Goal: Information Seeking & Learning: Learn about a topic

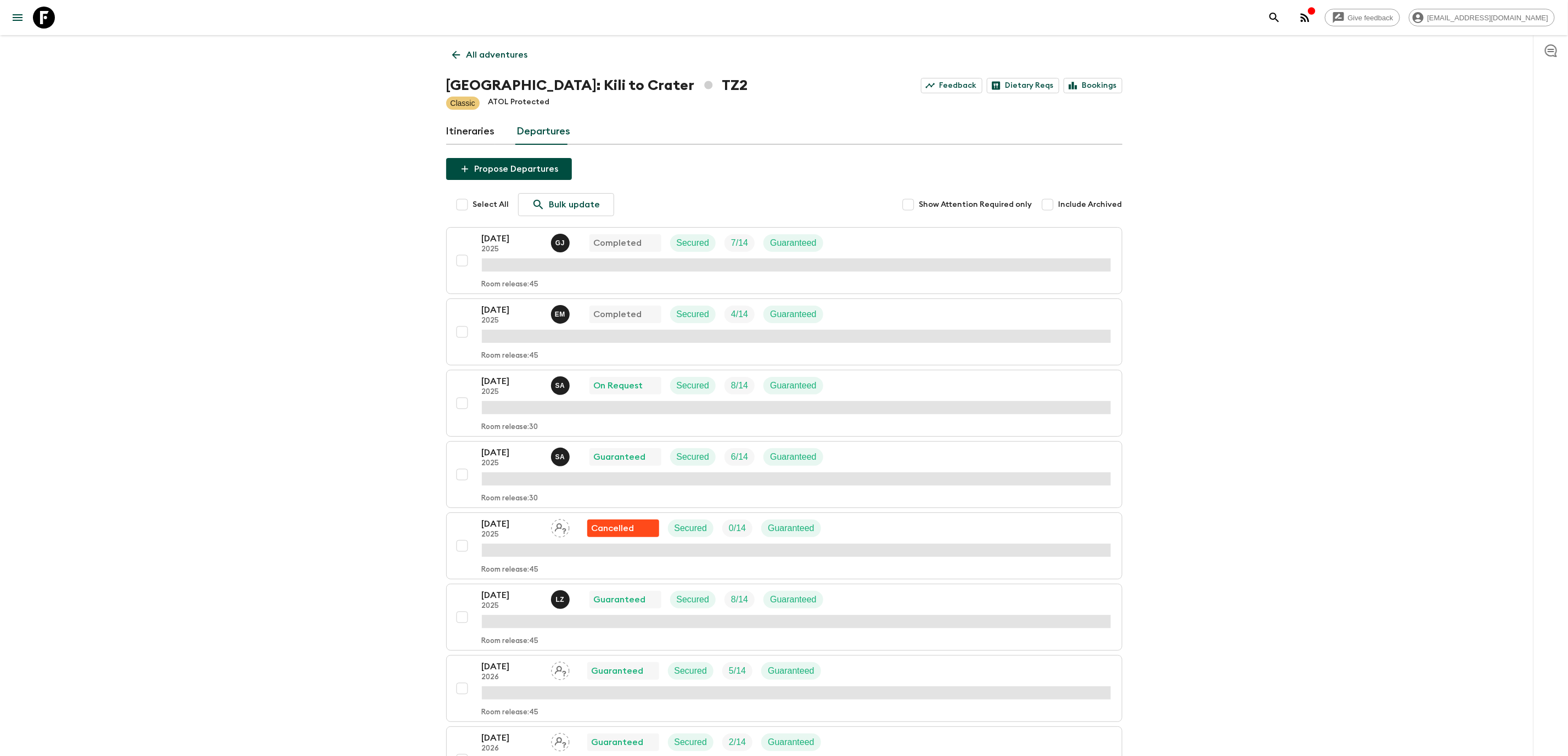
drag, startPoint x: 497, startPoint y: 378, endPoint x: 321, endPoint y: 417, distance: 180.3
click at [508, 385] on p "[DATE]" at bounding box center [512, 381] width 60 height 13
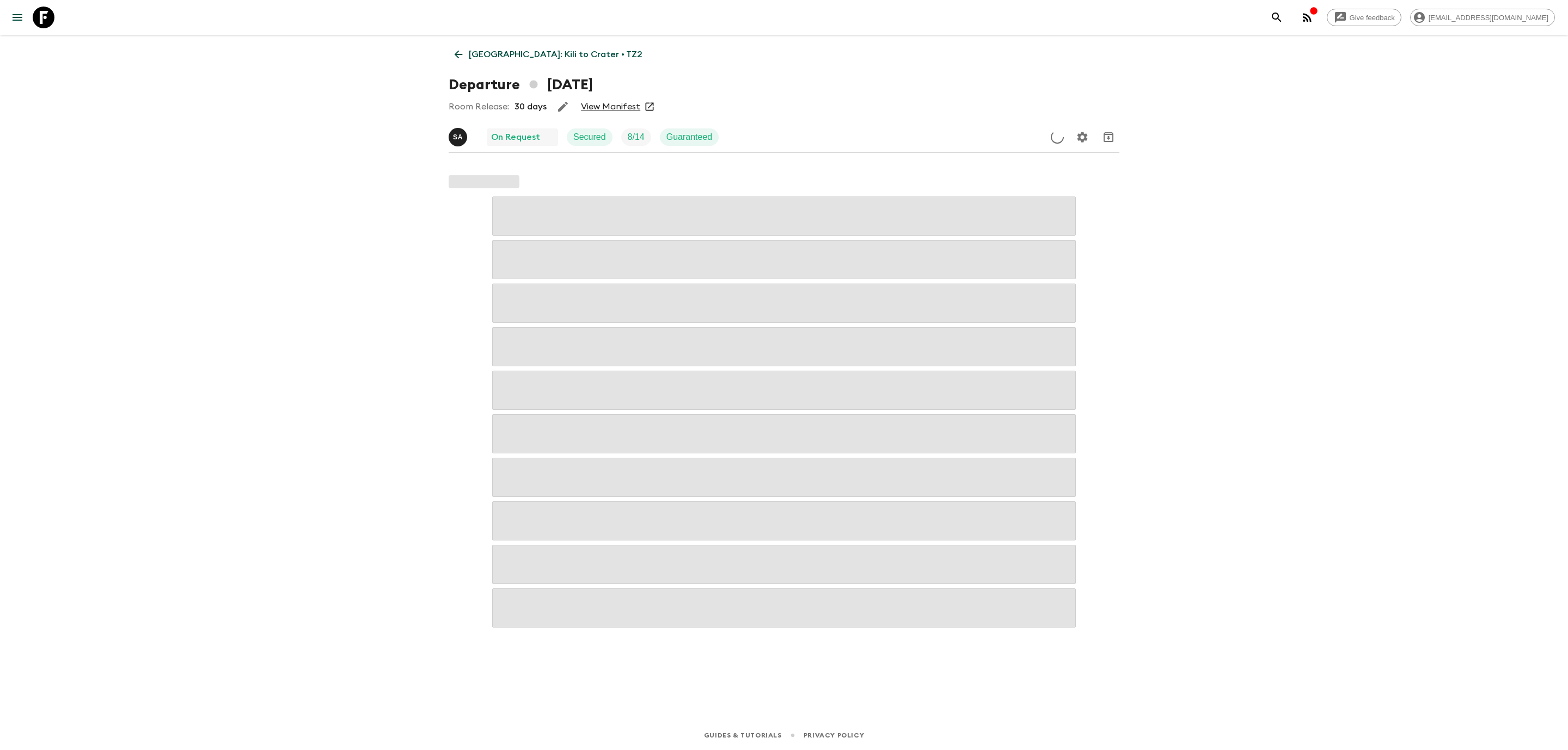
drag, startPoint x: 504, startPoint y: 382, endPoint x: 239, endPoint y: 263, distance: 290.5
click at [239, 263] on div "Give feedback [EMAIL_ADDRESS][DOMAIN_NAME] [GEOGRAPHIC_DATA]: Kili to Crater • …" at bounding box center [784, 375] width 1568 height 750
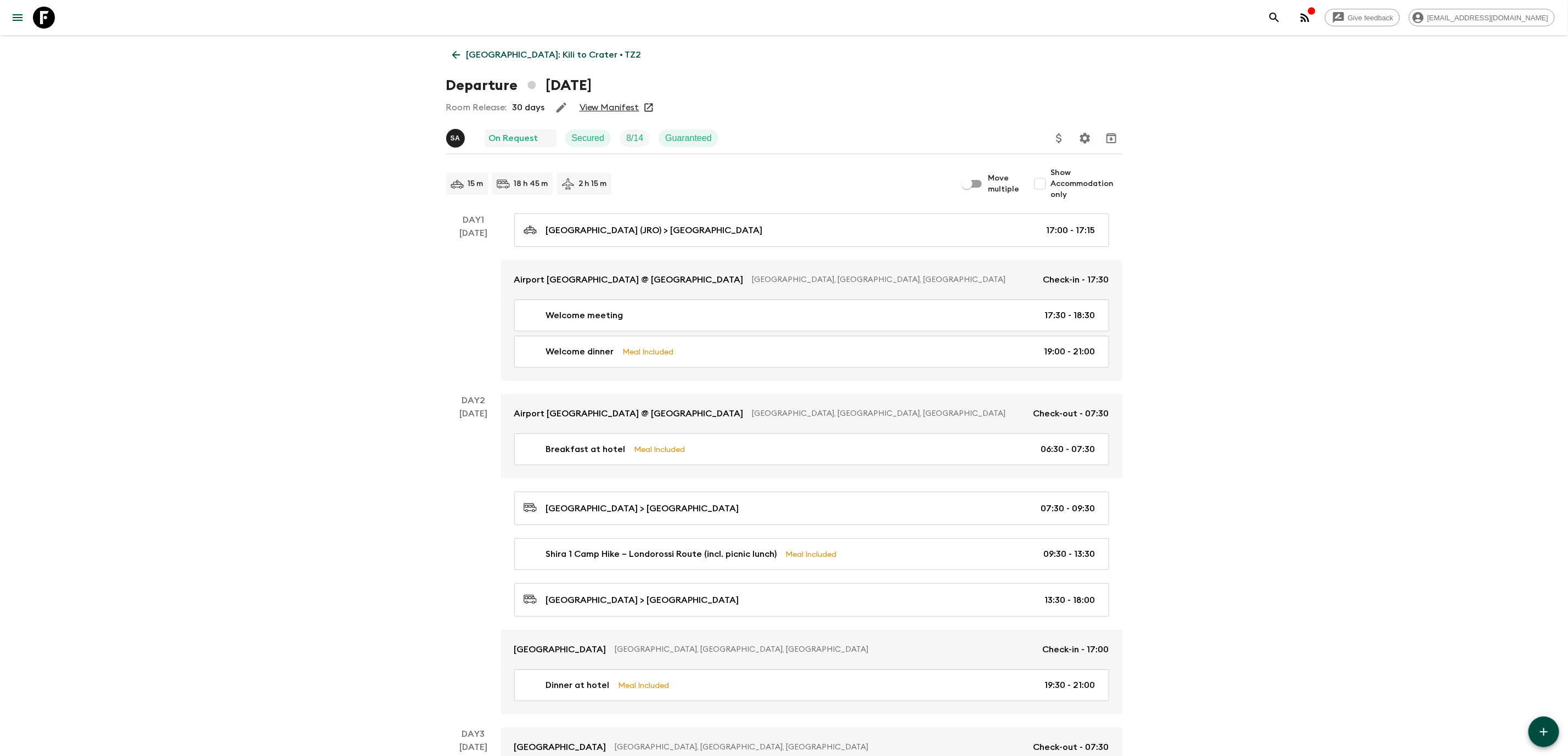
click at [609, 104] on link "View Manifest" at bounding box center [609, 108] width 60 height 11
click at [504, 56] on p "[GEOGRAPHIC_DATA]: Kili to Crater • TZ2" at bounding box center [554, 55] width 175 height 13
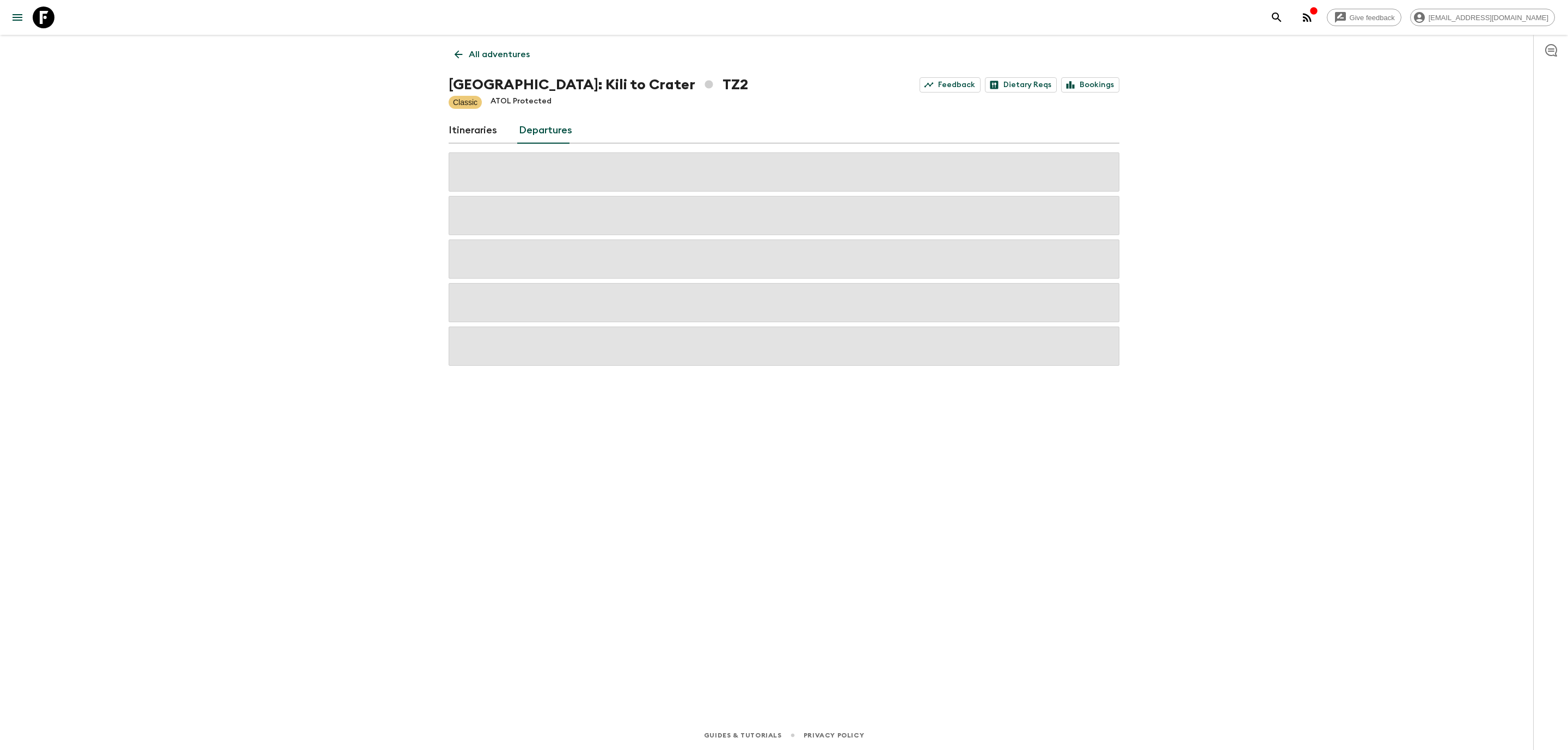
click at [477, 129] on link "Itineraries" at bounding box center [472, 130] width 48 height 26
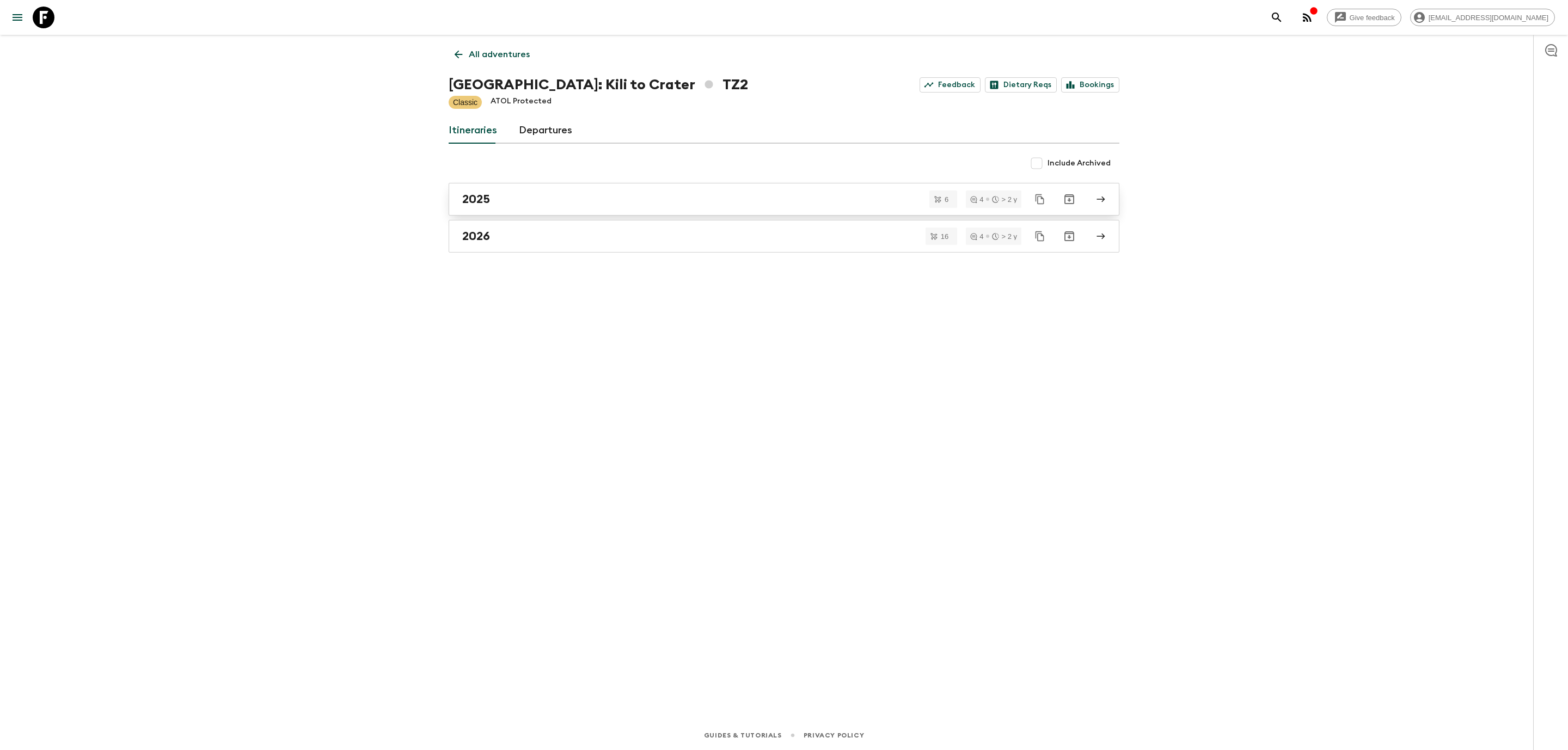
click at [484, 207] on link "2025" at bounding box center [784, 199] width 671 height 33
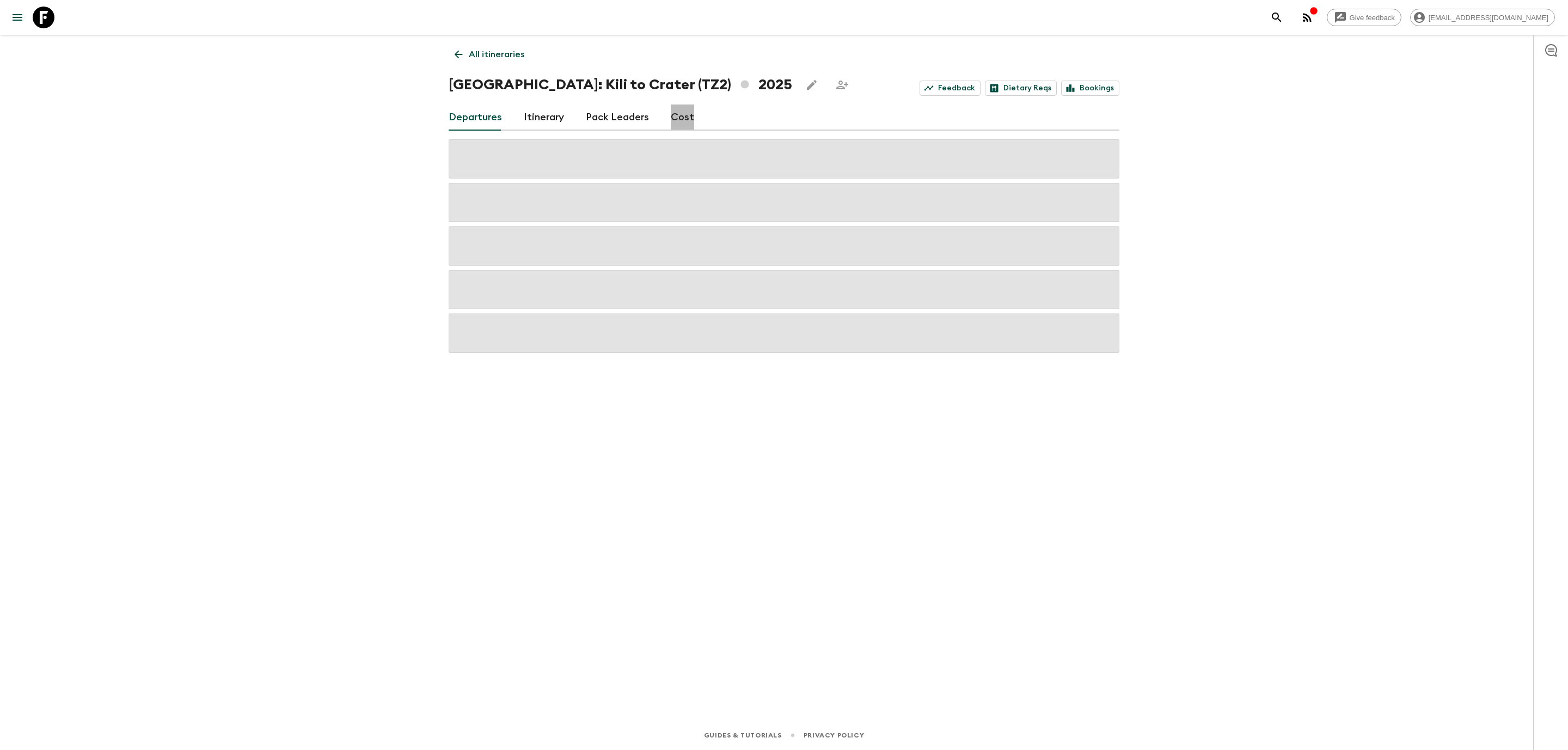
click at [674, 113] on link "Cost" at bounding box center [682, 117] width 24 height 26
